Goal: Task Accomplishment & Management: Manage account settings

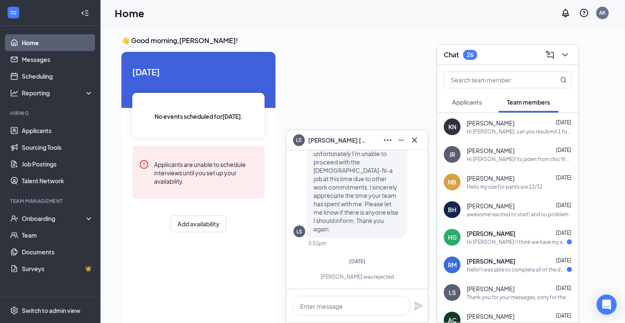
click at [458, 54] on h3 "Chat" at bounding box center [451, 54] width 15 height 9
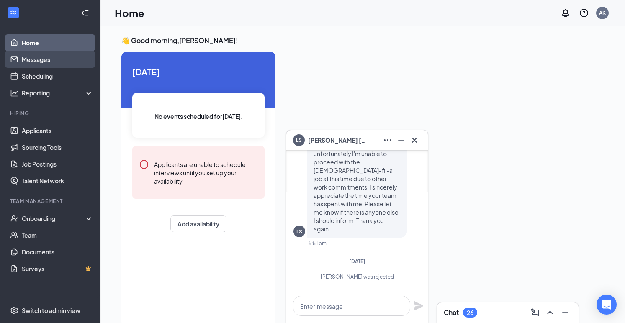
click at [49, 61] on link "Messages" at bounding box center [58, 59] width 72 height 17
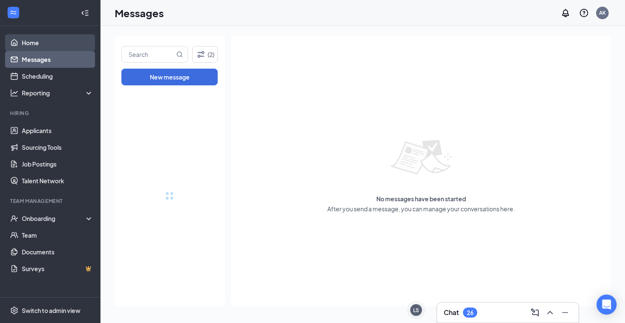
click at [48, 41] on link "Home" at bounding box center [58, 42] width 72 height 17
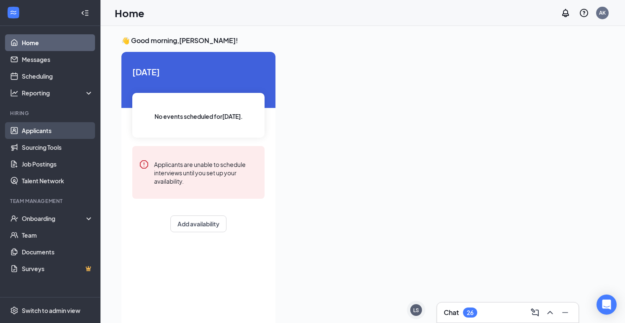
click at [34, 128] on link "Applicants" at bounding box center [58, 130] width 72 height 17
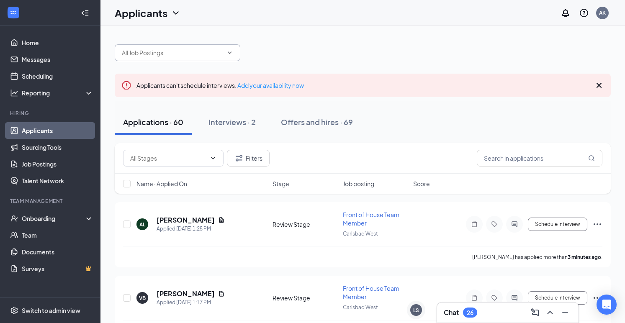
click at [181, 51] on input "text" at bounding box center [172, 52] width 101 height 9
type input "[PERSON_NAME]"
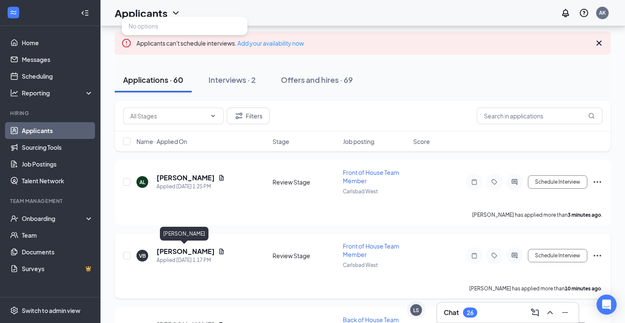
scroll to position [51, 0]
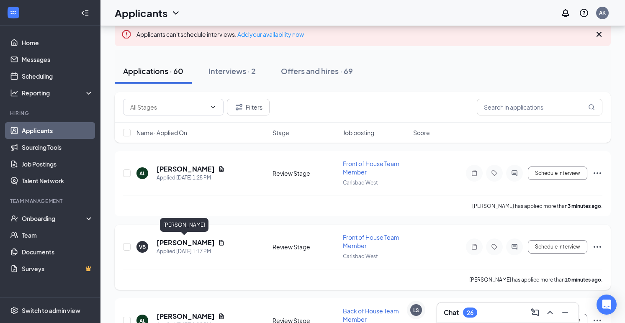
click at [161, 244] on h5 "[PERSON_NAME]" at bounding box center [186, 242] width 58 height 9
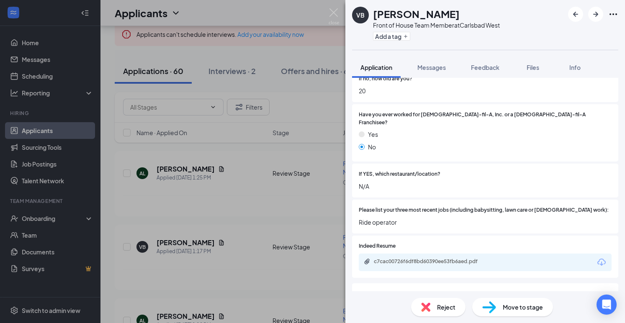
scroll to position [251, 0]
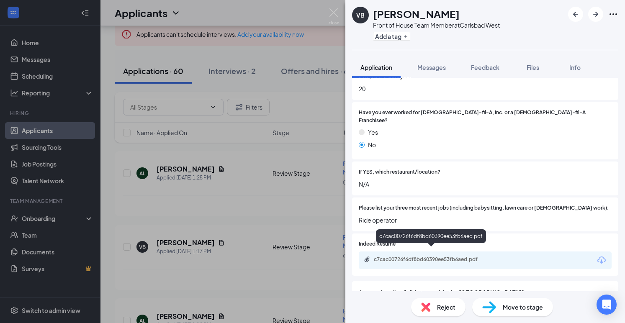
click at [442, 256] on div "c7cac00726f6df8bd60390ee53fb6aed.pdf" at bounding box center [432, 259] width 117 height 7
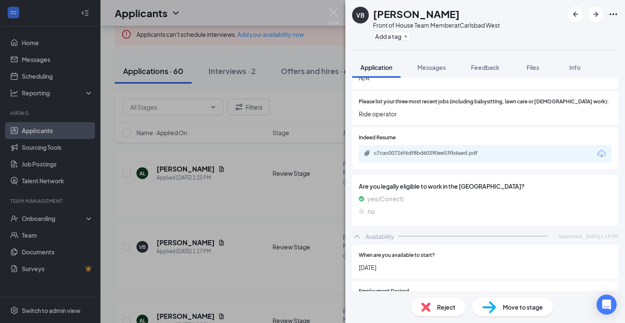
scroll to position [357, 0]
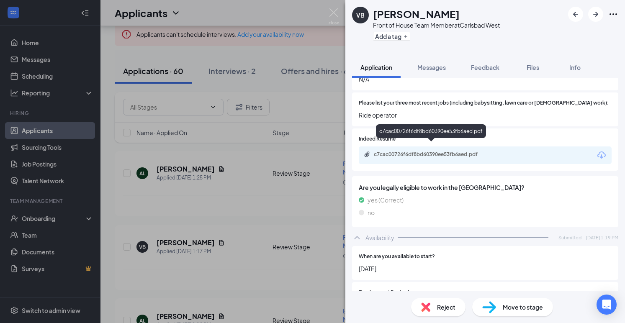
click at [432, 151] on div "c7cac00726f6df8bd60390ee53fb6aed.pdf" at bounding box center [432, 154] width 117 height 7
